Goal: Task Accomplishment & Management: Manage account settings

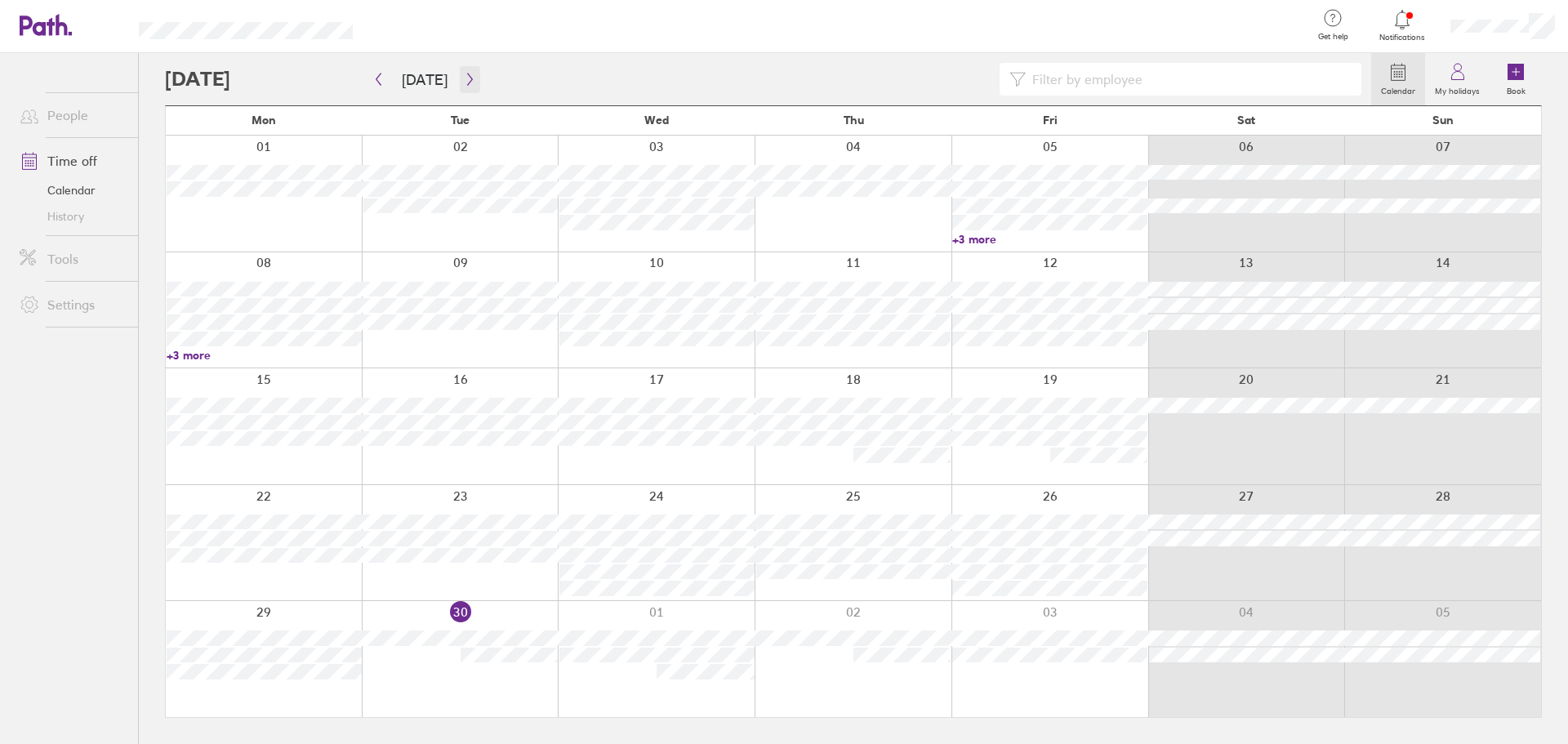
click at [463, 78] on icon "button" at bounding box center [470, 79] width 13 height 13
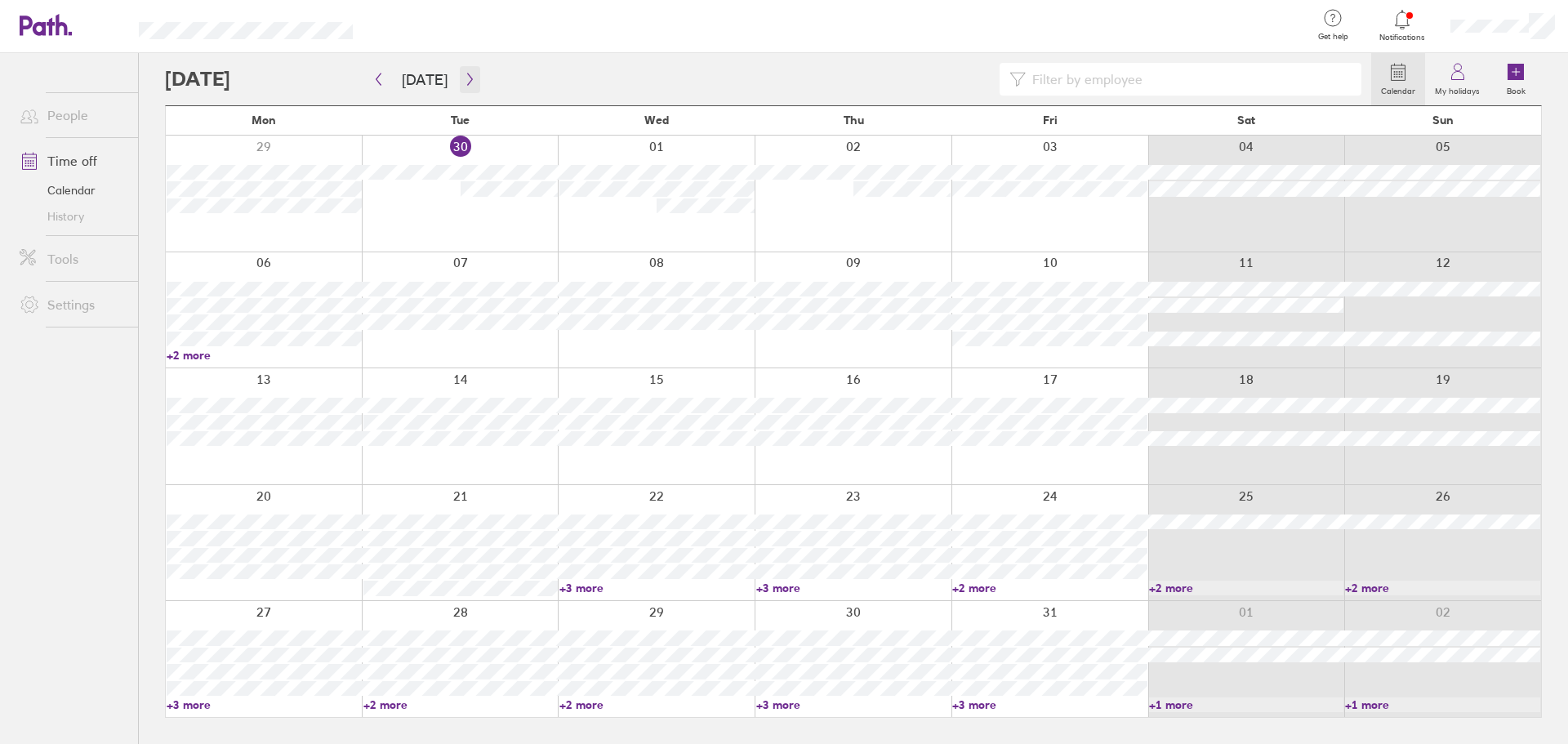
click at [463, 75] on icon "button" at bounding box center [470, 79] width 13 height 13
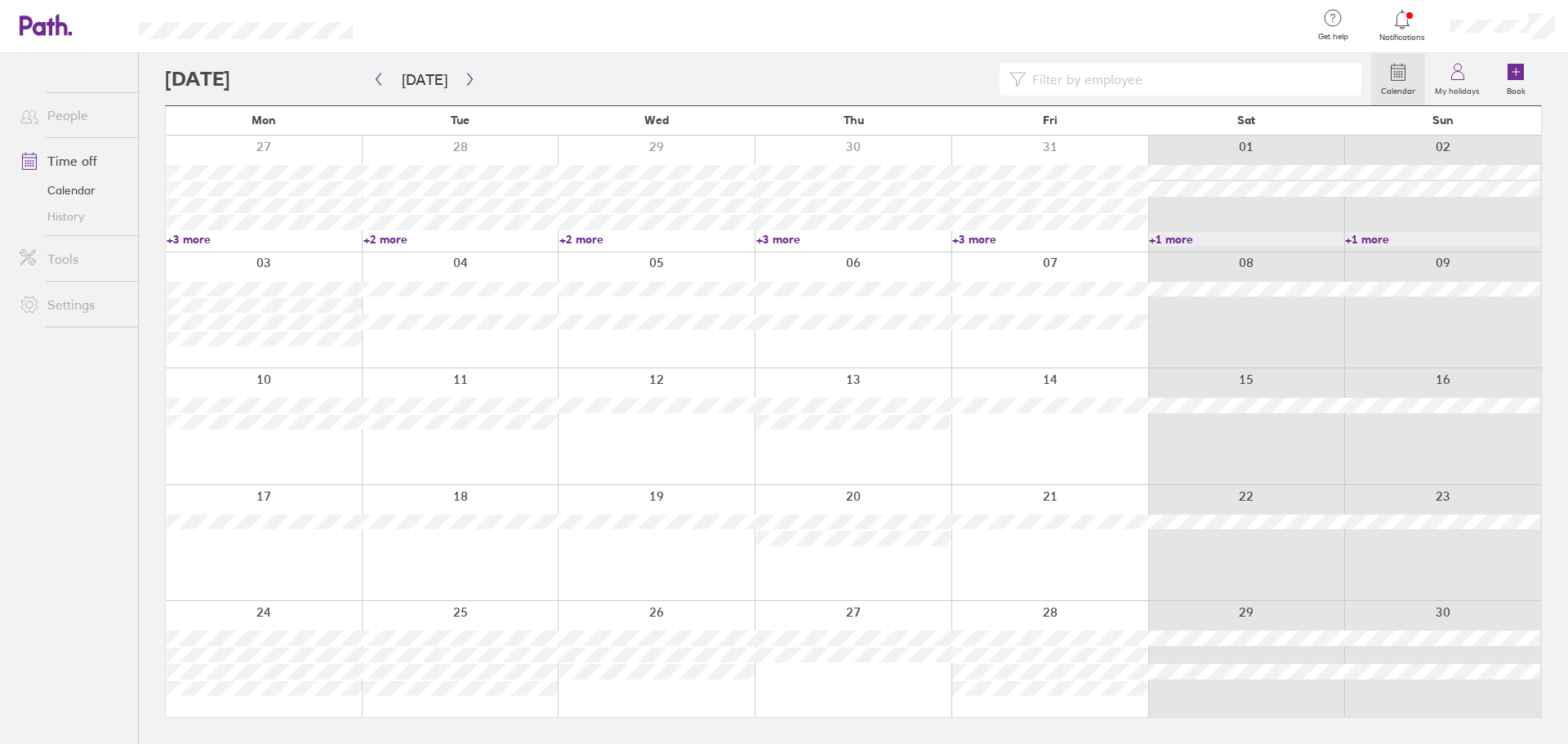
drag, startPoint x: 1454, startPoint y: 67, endPoint x: 1460, endPoint y: 40, distance: 27.7
click at [1454, 67] on circle at bounding box center [1457, 67] width 7 height 7
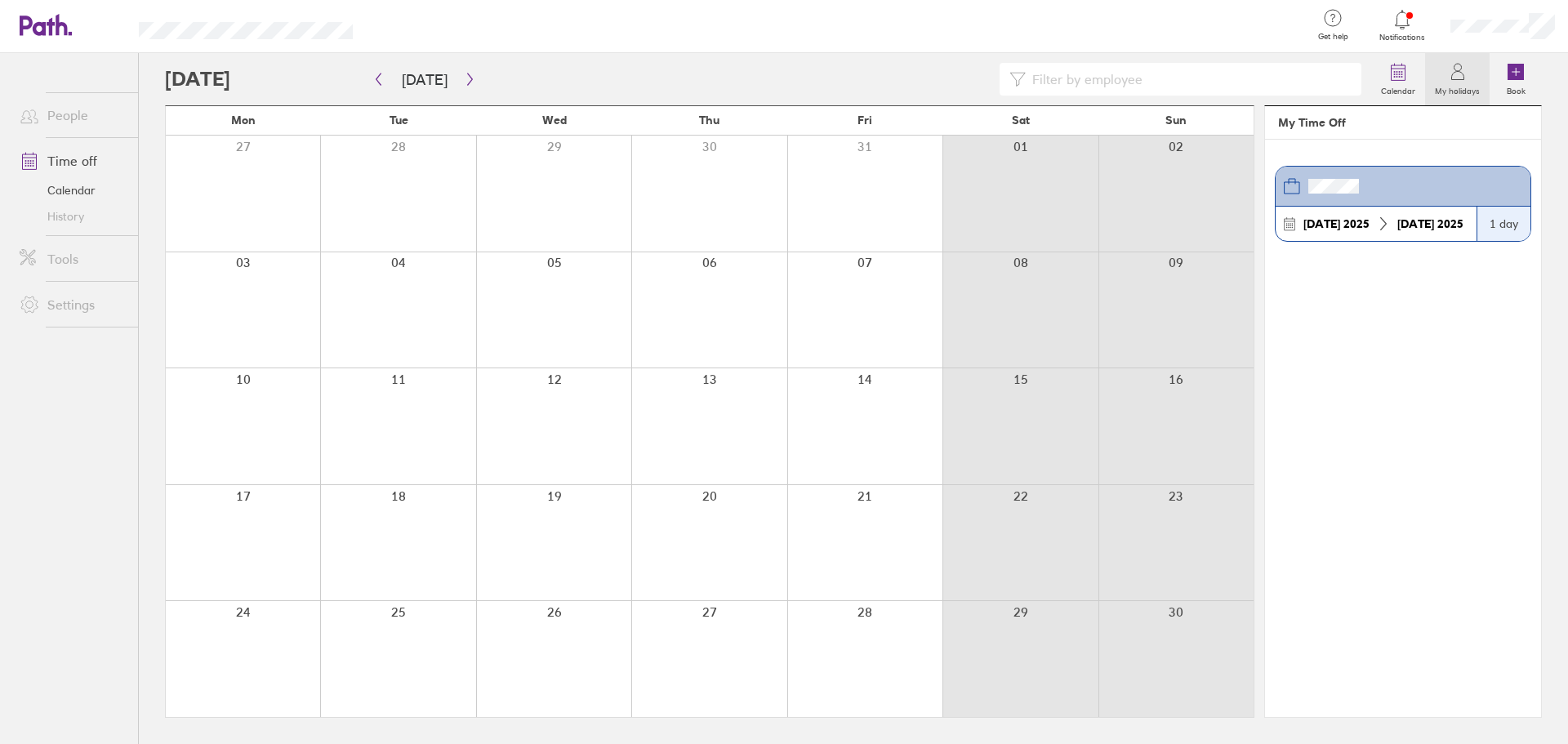
click at [1459, 76] on icon at bounding box center [1458, 72] width 20 height 20
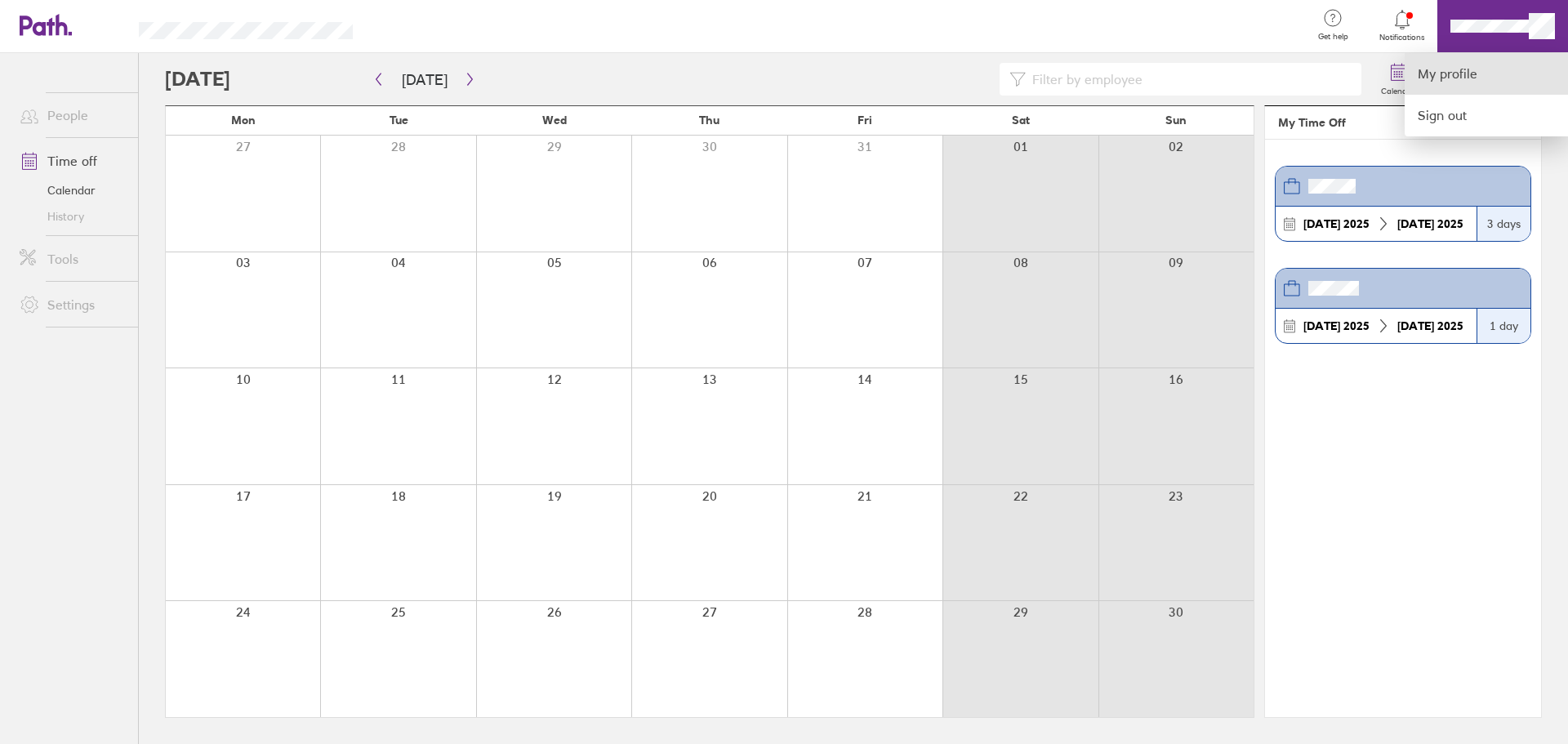
click at [1466, 66] on link "My profile" at bounding box center [1486, 74] width 163 height 41
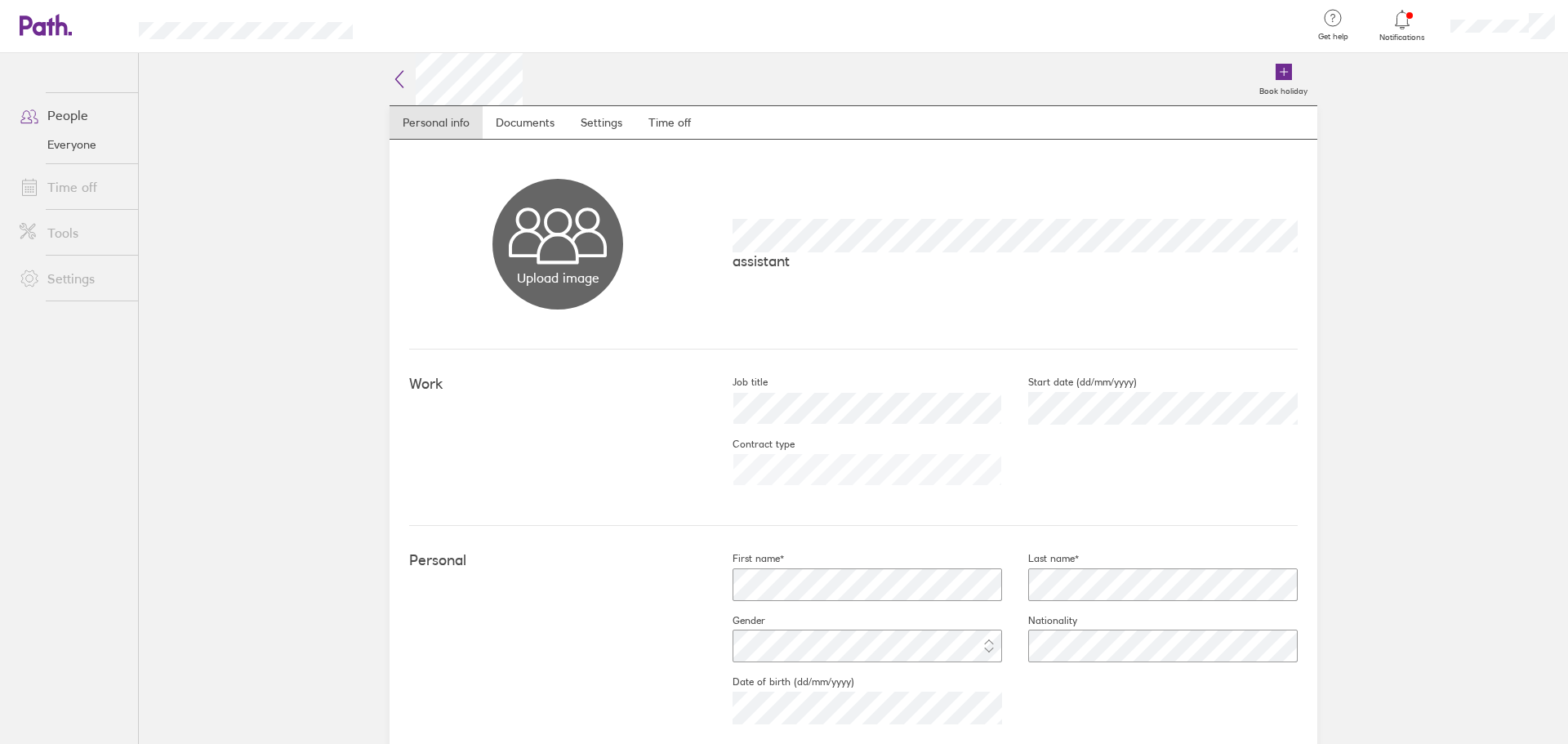
click at [78, 180] on link "Time off" at bounding box center [72, 187] width 131 height 32
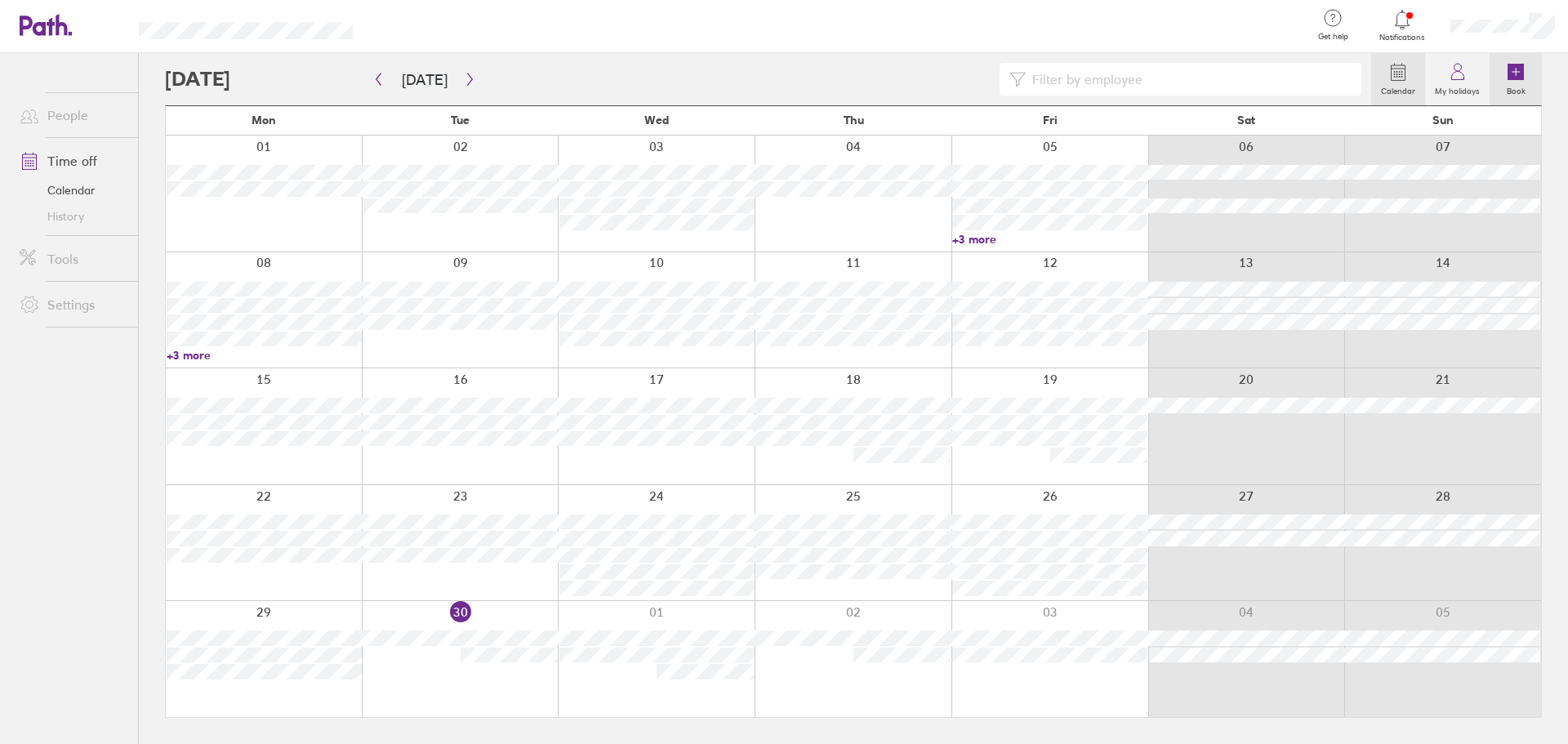
click at [1505, 71] on link "Book" at bounding box center [1515, 79] width 52 height 52
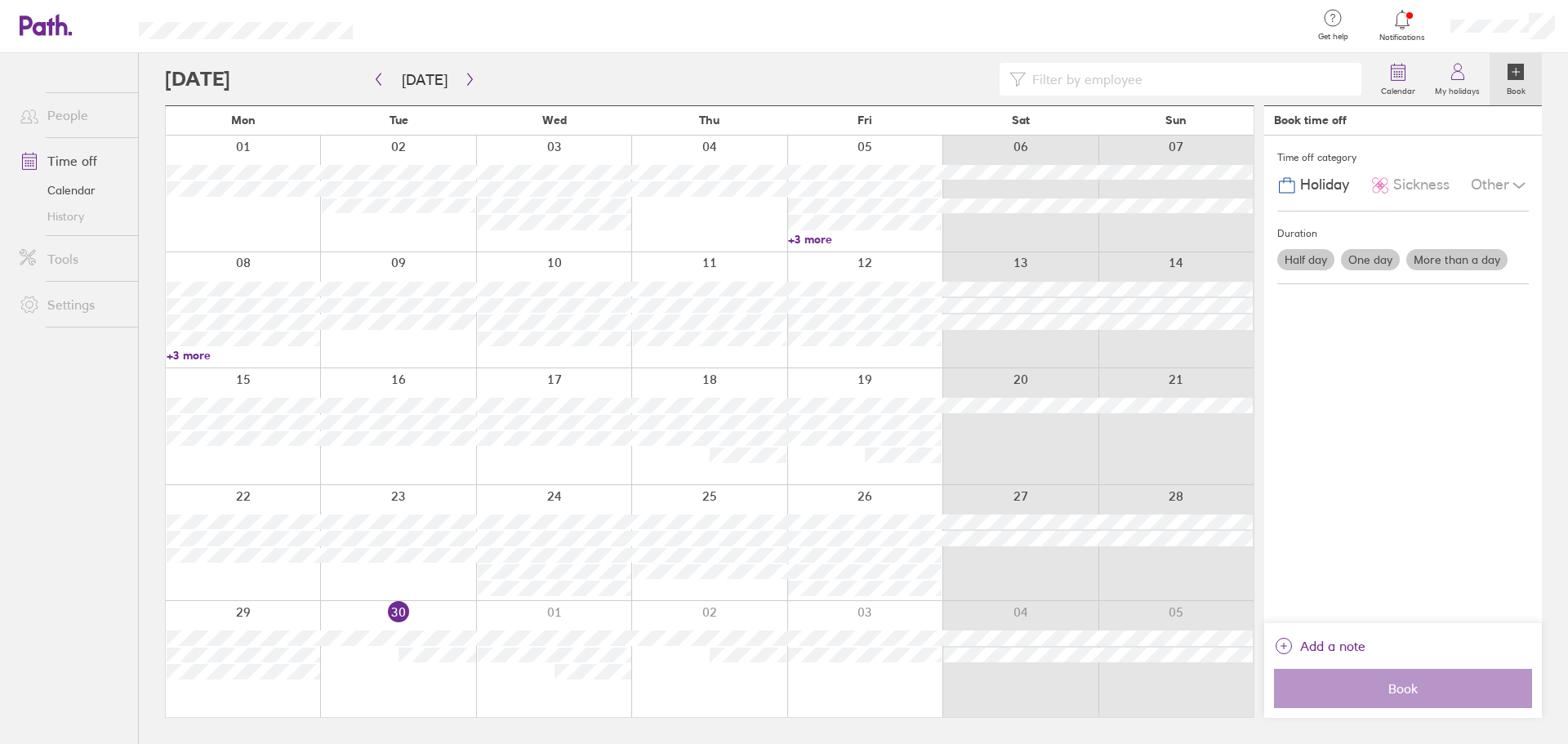
click at [1515, 71] on icon at bounding box center [1515, 72] width 0 height 7
click at [1407, 72] on icon at bounding box center [1398, 72] width 20 height 20
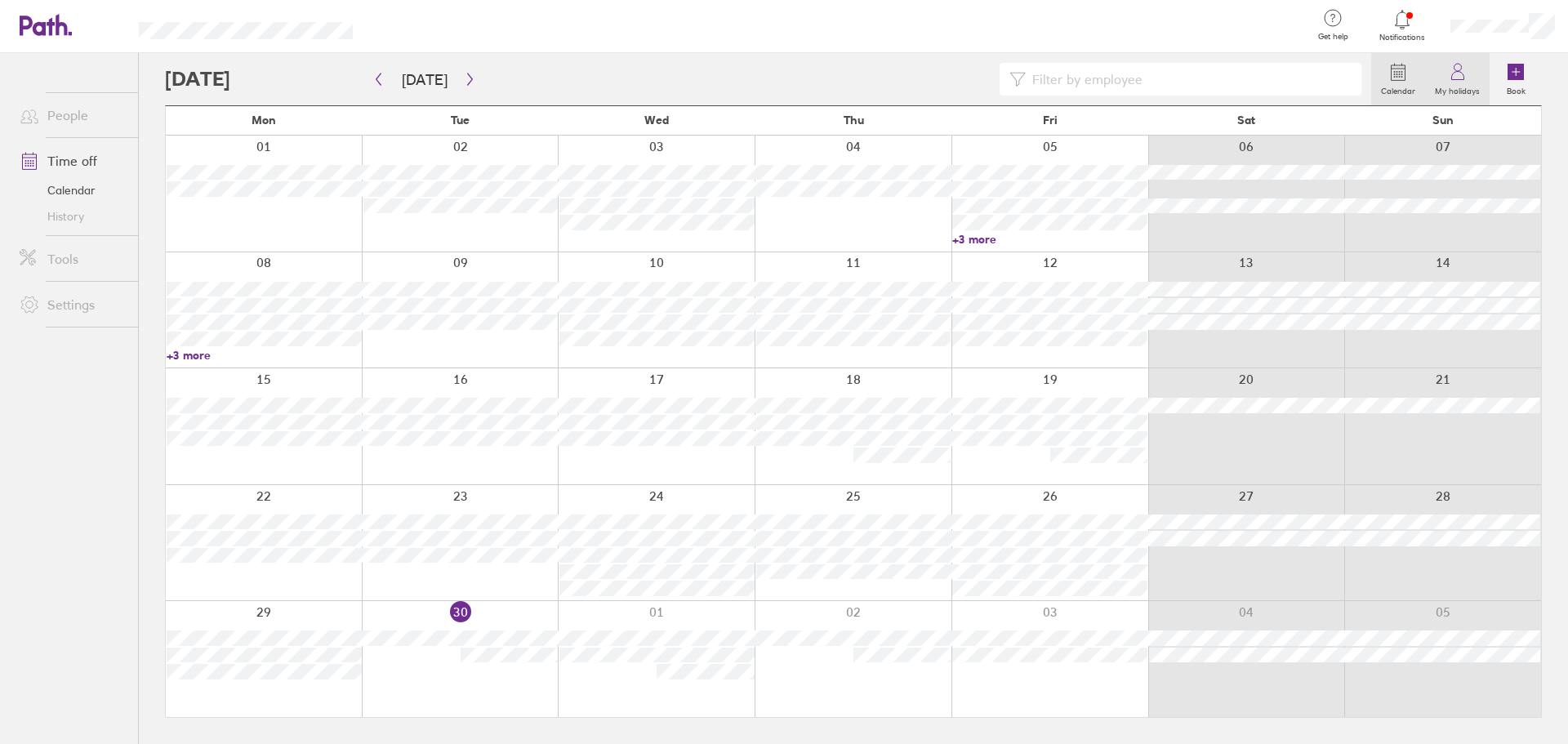
click at [1465, 75] on icon at bounding box center [1458, 72] width 20 height 20
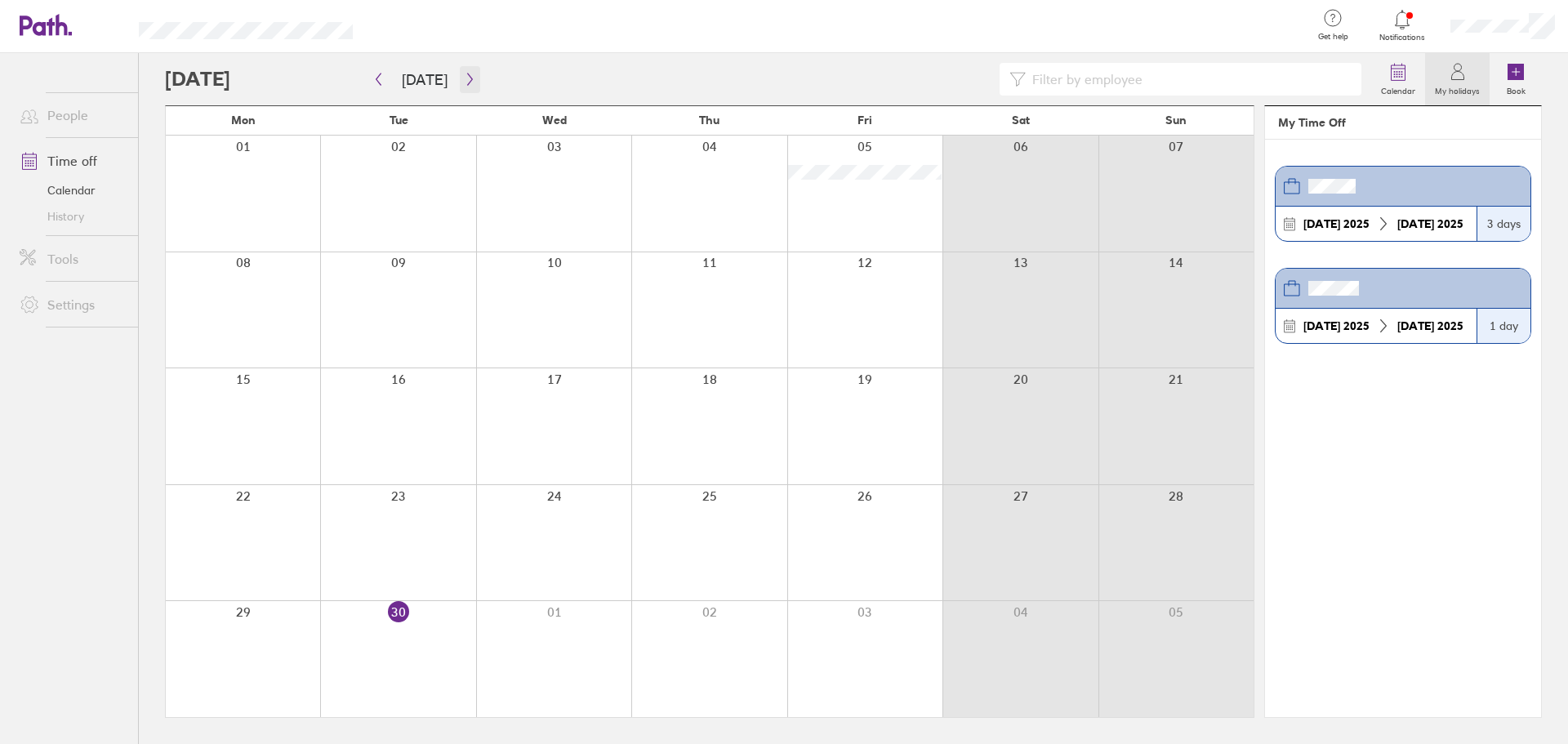
click at [463, 79] on icon "button" at bounding box center [470, 79] width 13 height 13
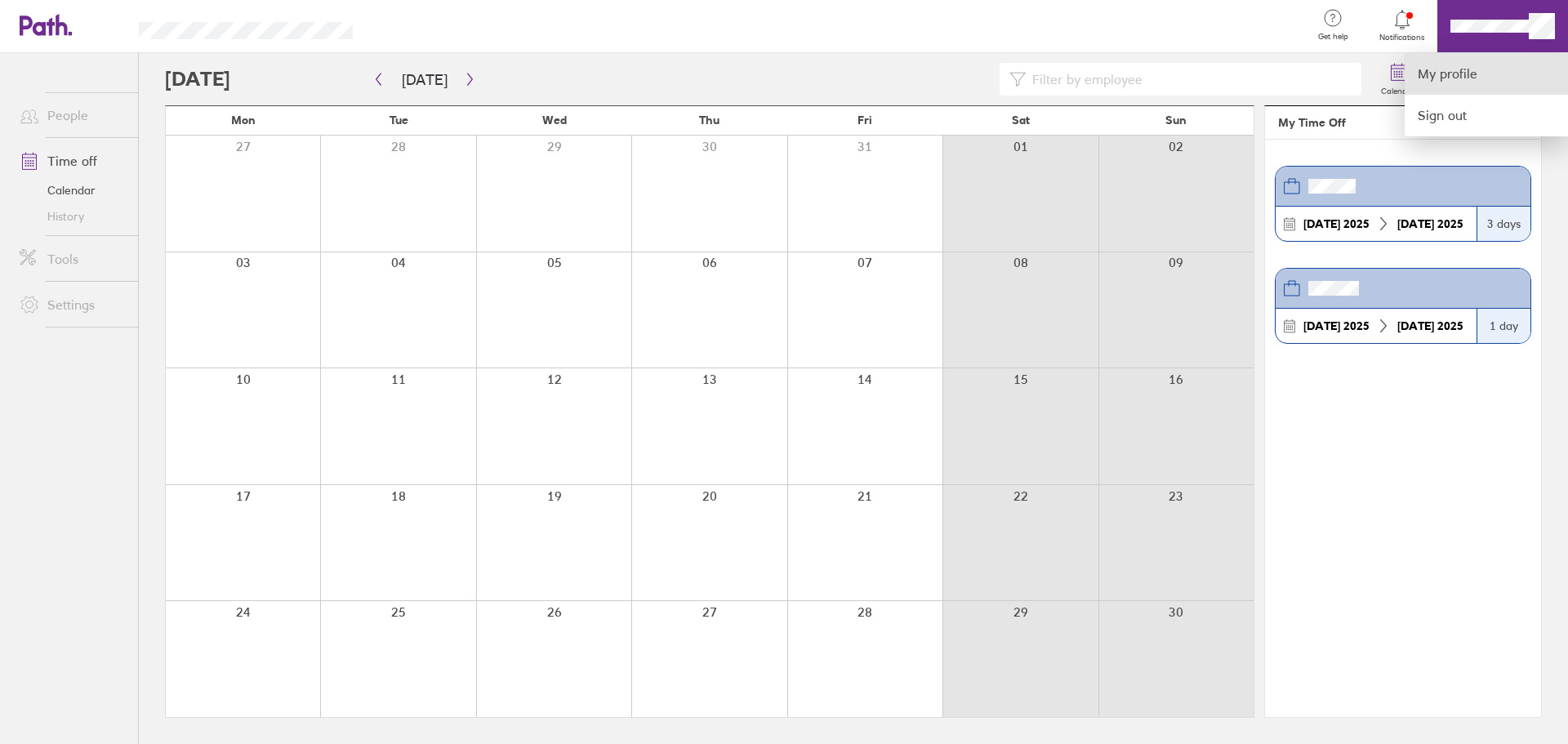
click at [1476, 72] on link "My profile" at bounding box center [1486, 74] width 163 height 41
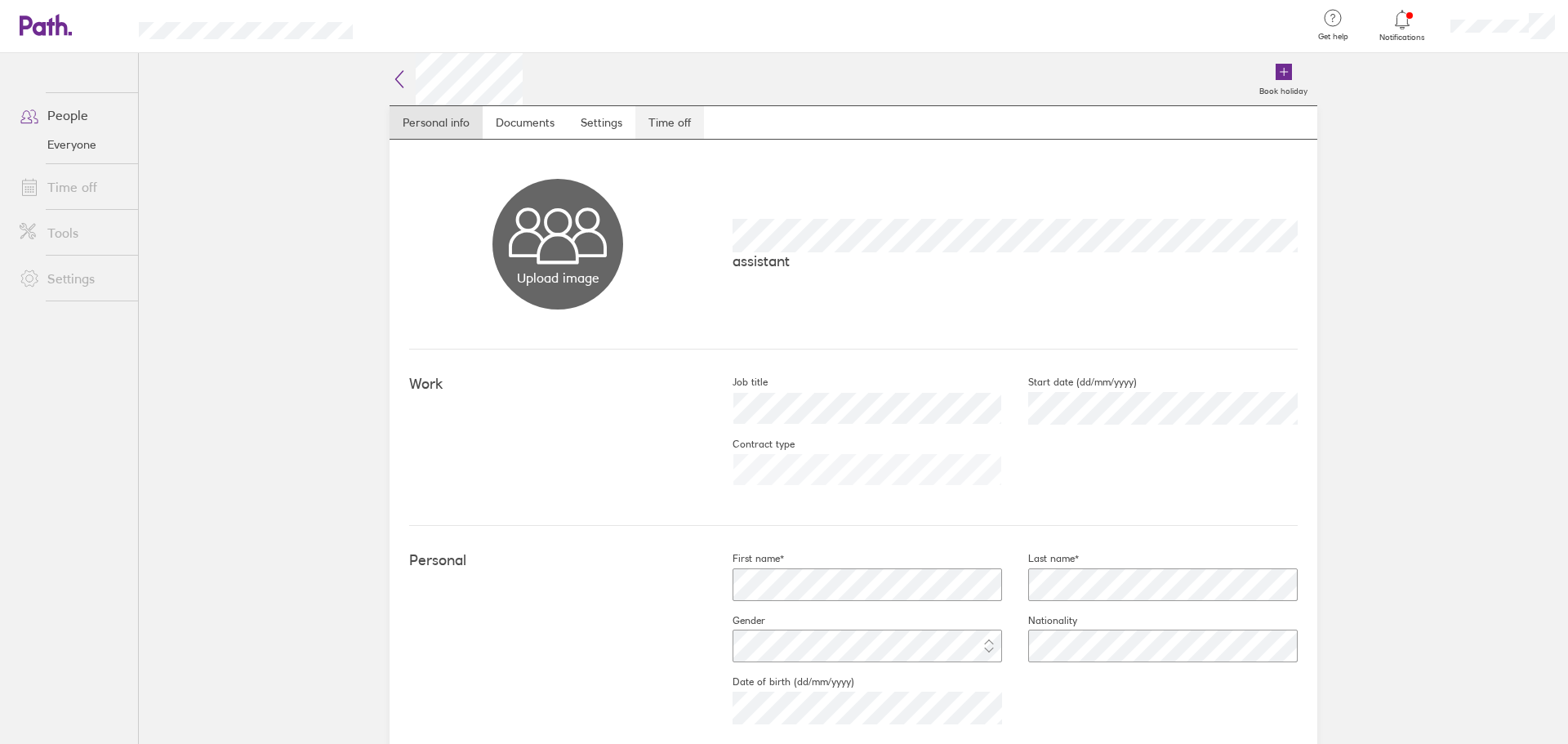
click at [653, 124] on link "Time off" at bounding box center [669, 122] width 68 height 32
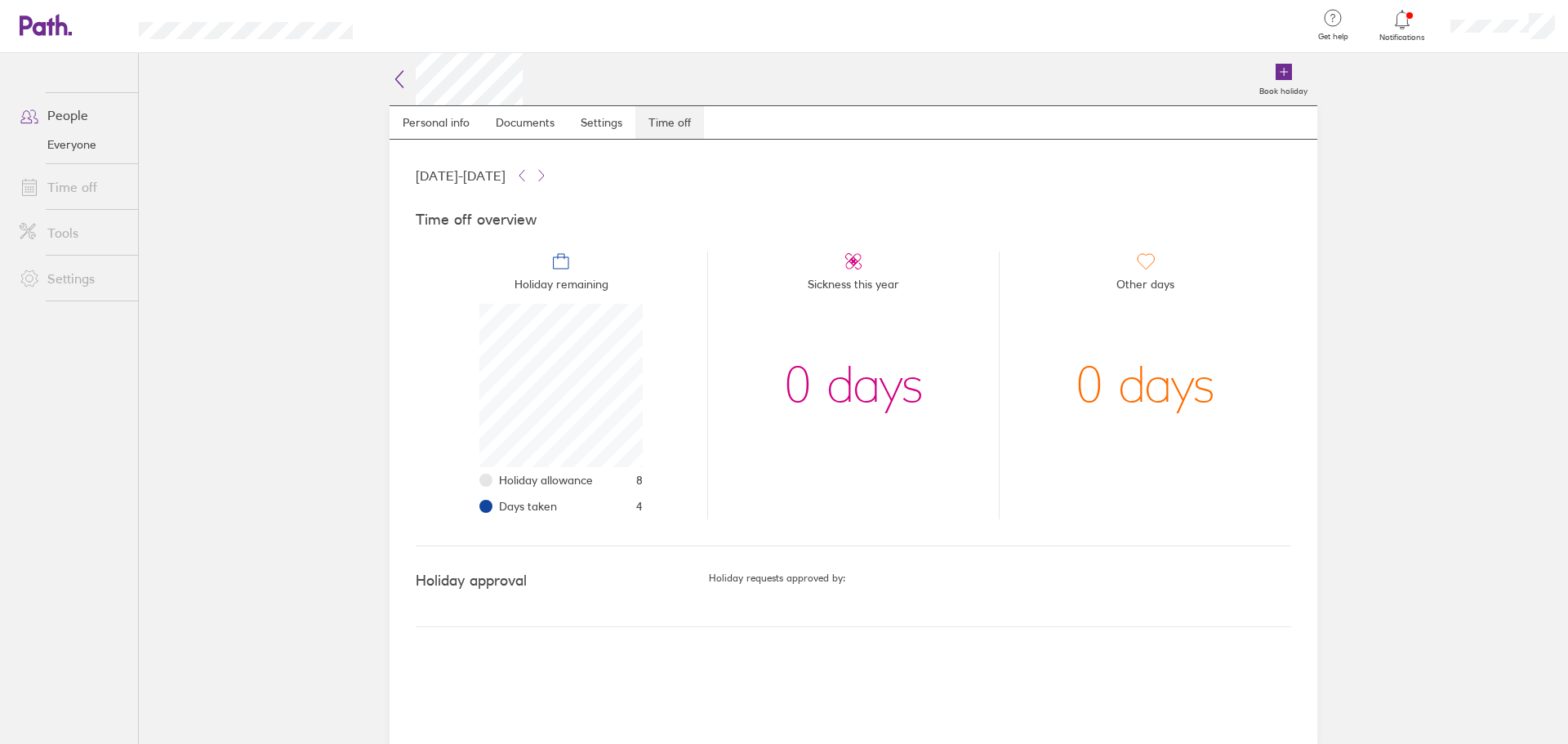
scroll to position [164, 163]
click at [639, 483] on span "8" at bounding box center [639, 480] width 6 height 13
click at [639, 512] on span "4" at bounding box center [639, 506] width 6 height 13
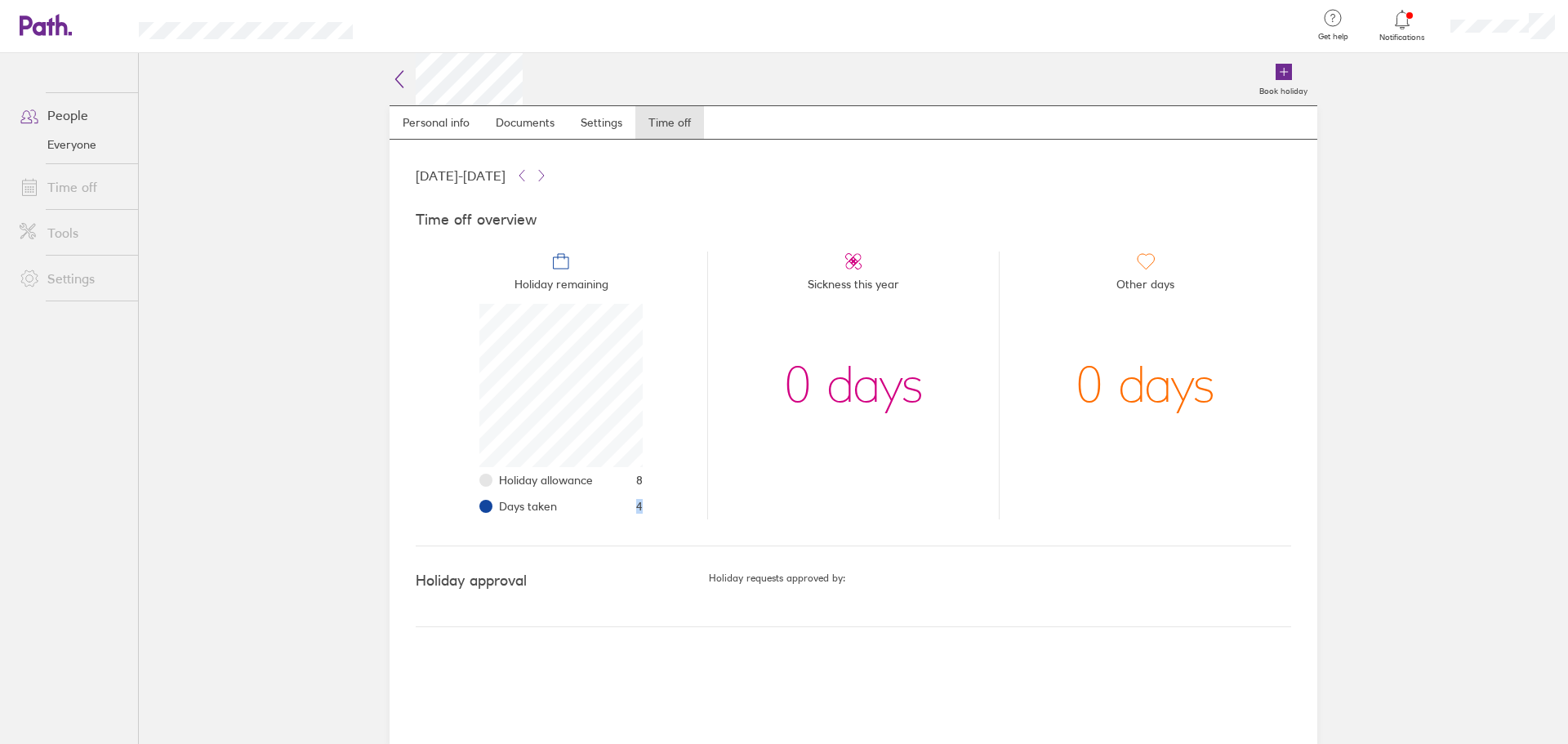
click at [650, 508] on li "Holiday remaining Holiday allowance 8 Days taken 4" at bounding box center [561, 385] width 292 height 268
